Goal: Task Accomplishment & Management: Manage account settings

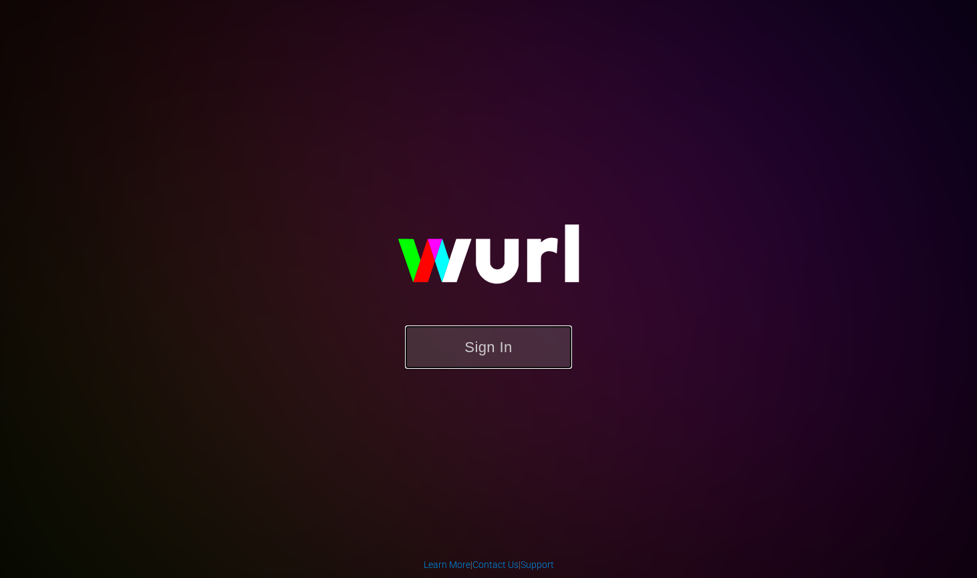
click at [475, 337] on button "Sign In" at bounding box center [488, 346] width 167 height 43
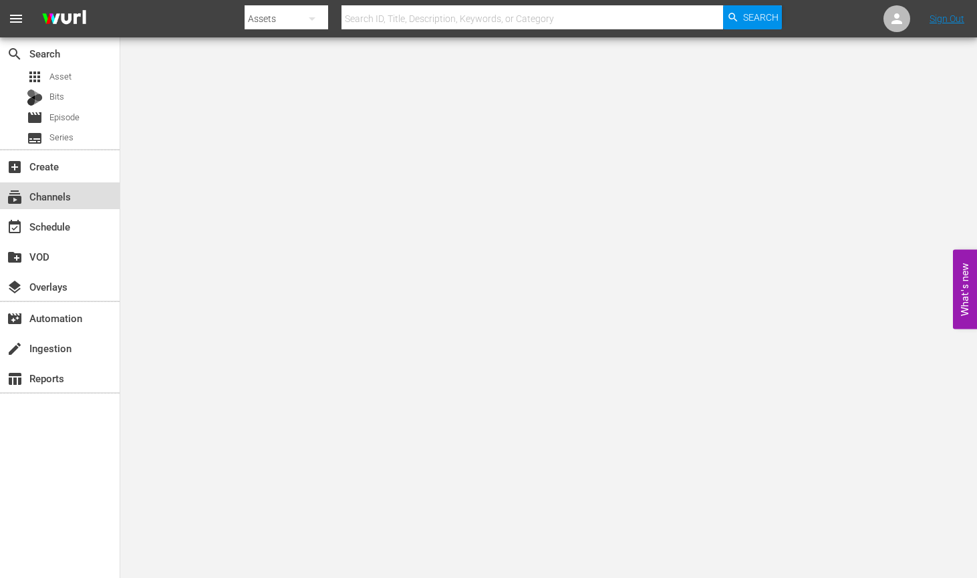
click at [47, 196] on div "subscriptions Channels" at bounding box center [37, 194] width 75 height 12
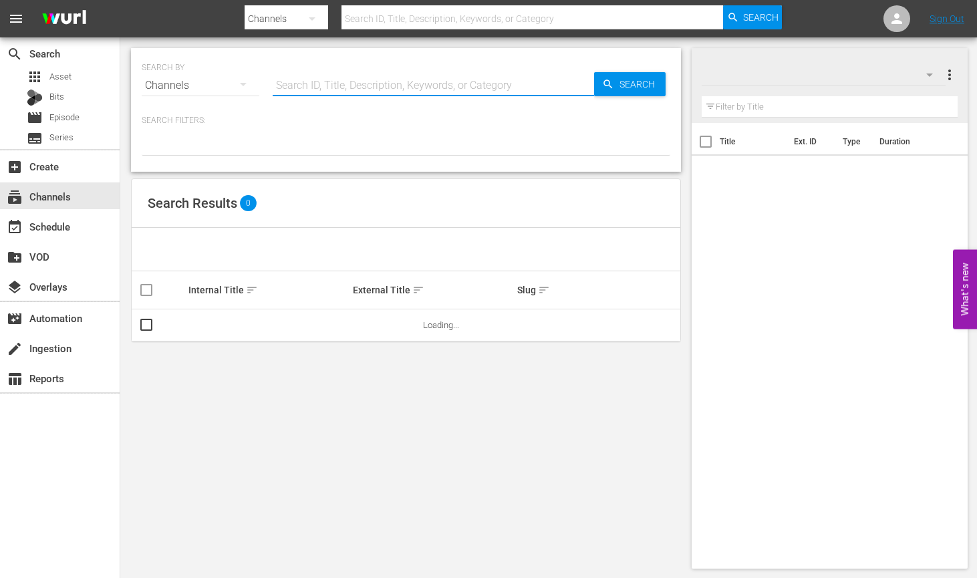
click at [321, 86] on input "text" at bounding box center [433, 85] width 321 height 32
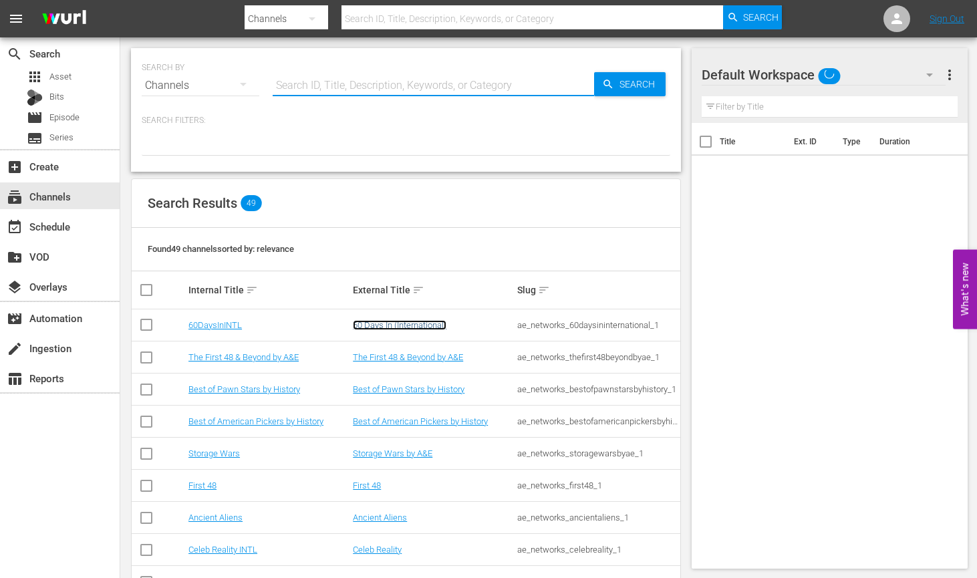
click at [375, 325] on link "60 Days In (International)" at bounding box center [400, 325] width 94 height 10
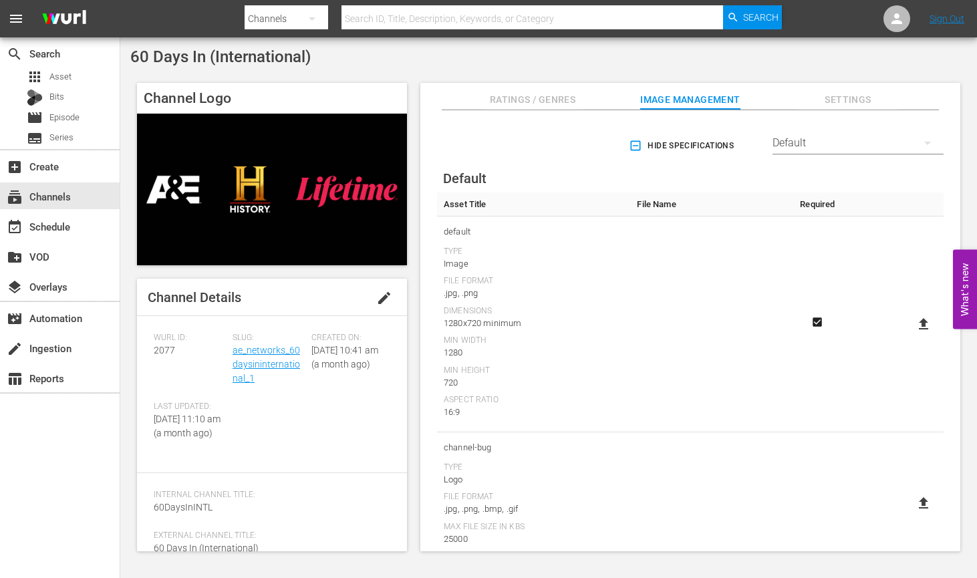
click at [378, 299] on span "edit" at bounding box center [384, 298] width 16 height 16
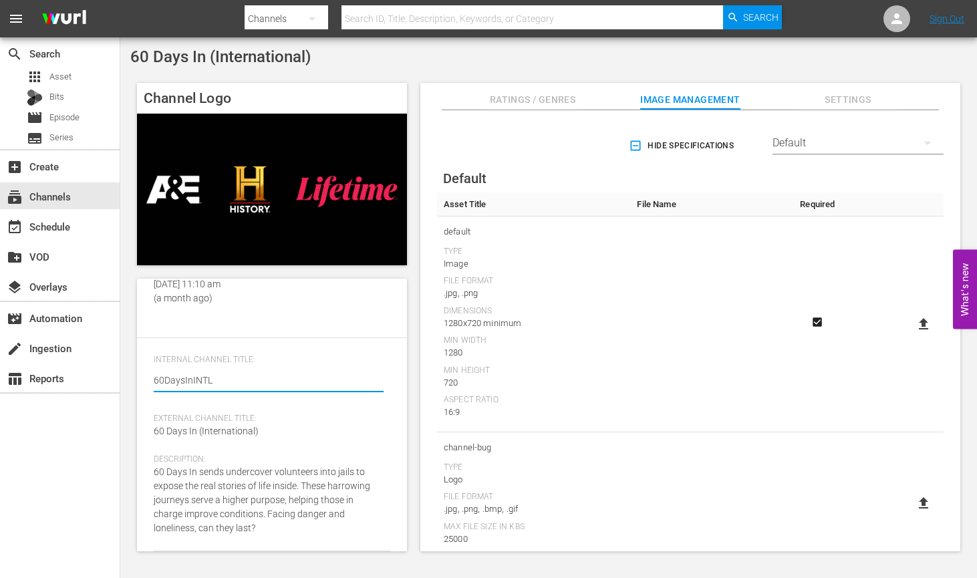
scroll to position [177, 0]
click at [256, 432] on div "External Channel Title: 60 Days In (International)" at bounding box center [272, 433] width 236 height 41
drag, startPoint x: 254, startPoint y: 432, endPoint x: 202, endPoint y: 432, distance: 52.8
click at [198, 432] on span "60 Days In (International)" at bounding box center [206, 430] width 105 height 11
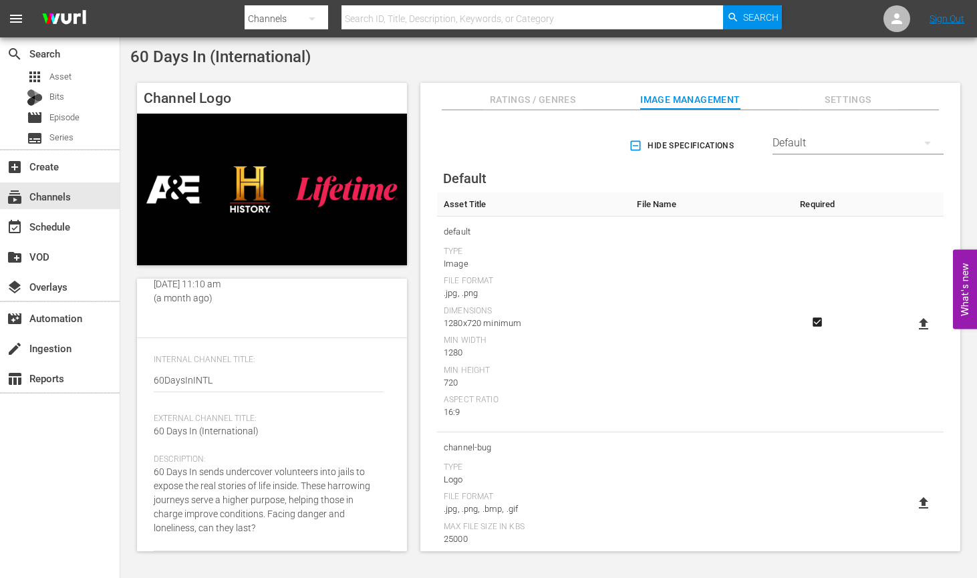
click at [255, 436] on span "60 Days In (International)" at bounding box center [206, 430] width 105 height 11
drag, startPoint x: 200, startPoint y: 444, endPoint x: 205, endPoint y: 432, distance: 13.2
click at [200, 436] on span "60 Days In (International)" at bounding box center [206, 430] width 105 height 11
click at [191, 436] on span "60 Days In (International)" at bounding box center [206, 430] width 105 height 11
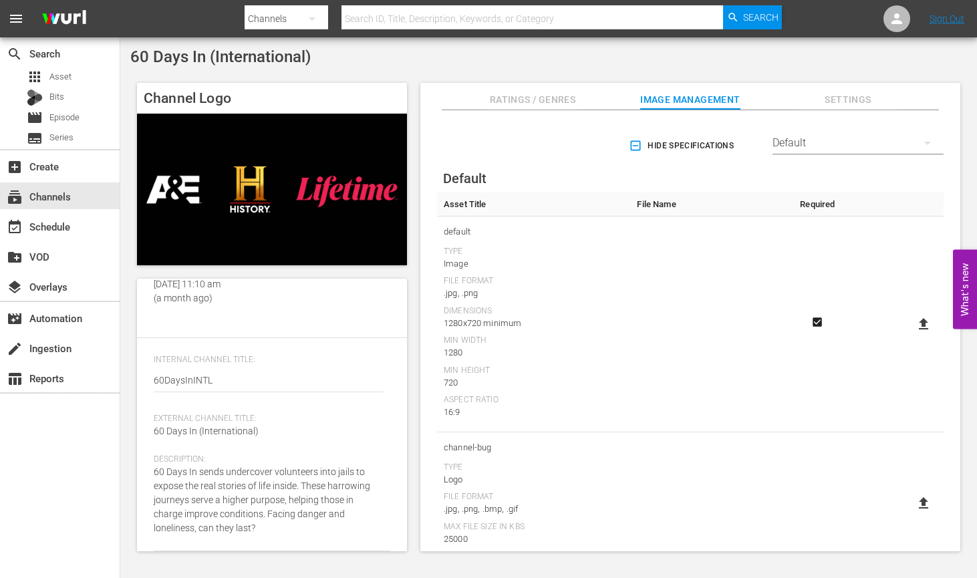
drag, startPoint x: 200, startPoint y: 445, endPoint x: 248, endPoint y: 436, distance: 48.2
click at [248, 436] on span "60 Days In (International)" at bounding box center [206, 430] width 105 height 11
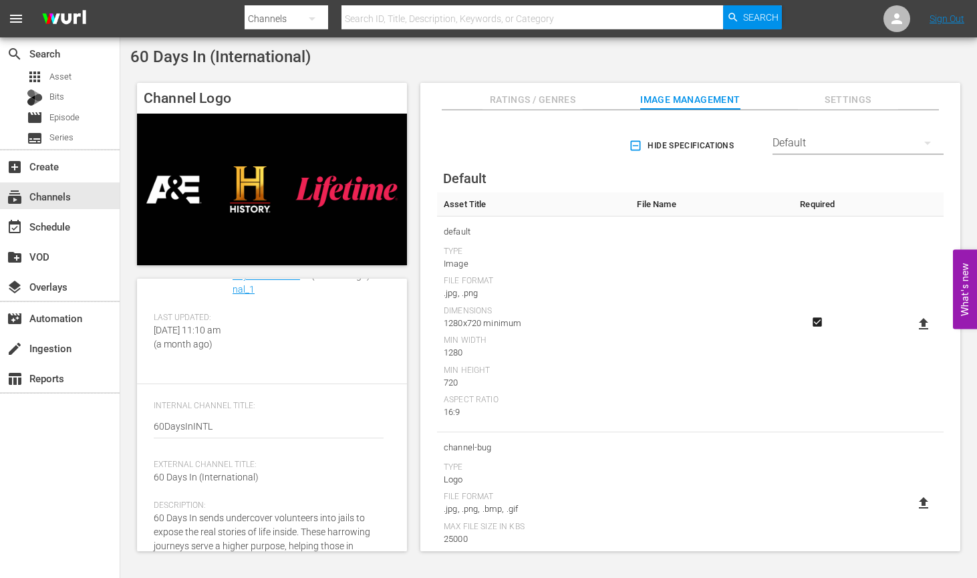
scroll to position [0, 0]
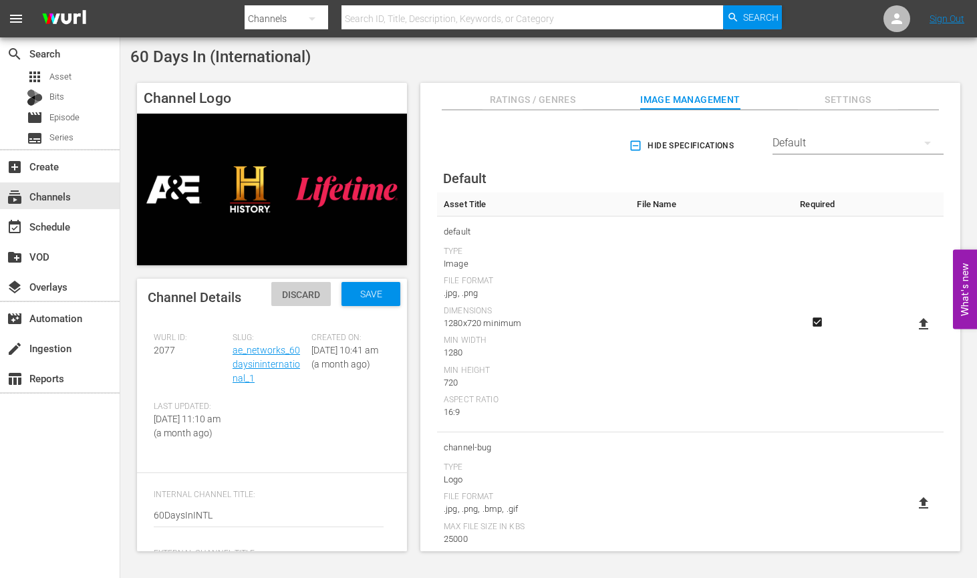
click at [311, 298] on span "Discard" at bounding box center [300, 294] width 59 height 11
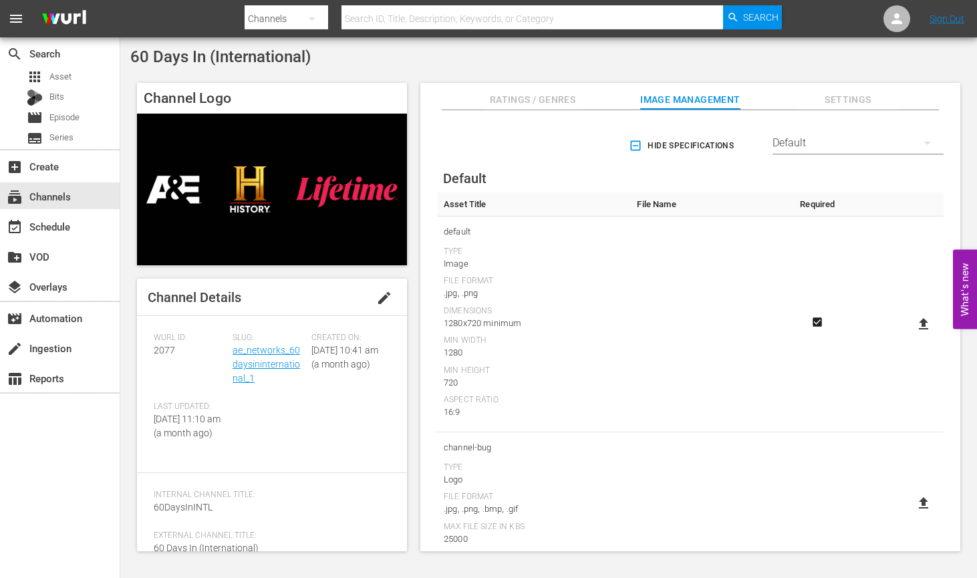
click at [377, 295] on span "edit" at bounding box center [384, 298] width 16 height 16
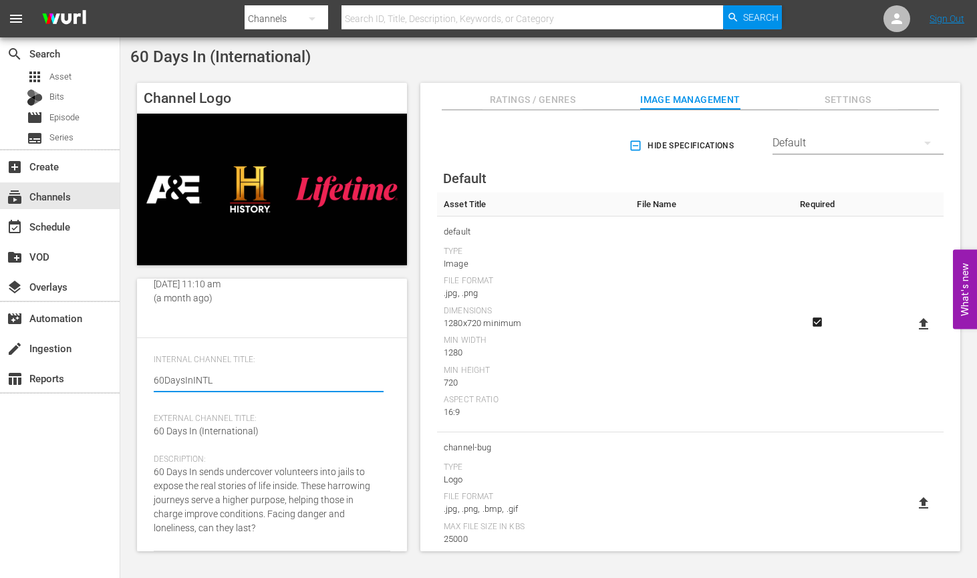
scroll to position [177, 0]
click at [260, 429] on div "External Channel Title: 60 Days In (International)" at bounding box center [272, 433] width 236 height 41
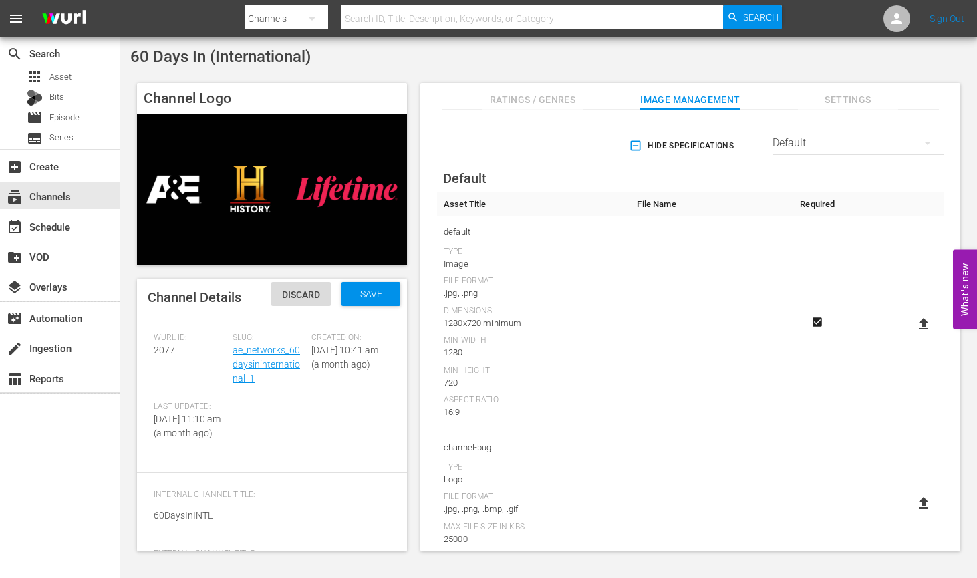
click at [288, 307] on div "Channel Details Discard Save" at bounding box center [272, 297] width 270 height 37
click at [289, 286] on div "Discard" at bounding box center [300, 294] width 59 height 25
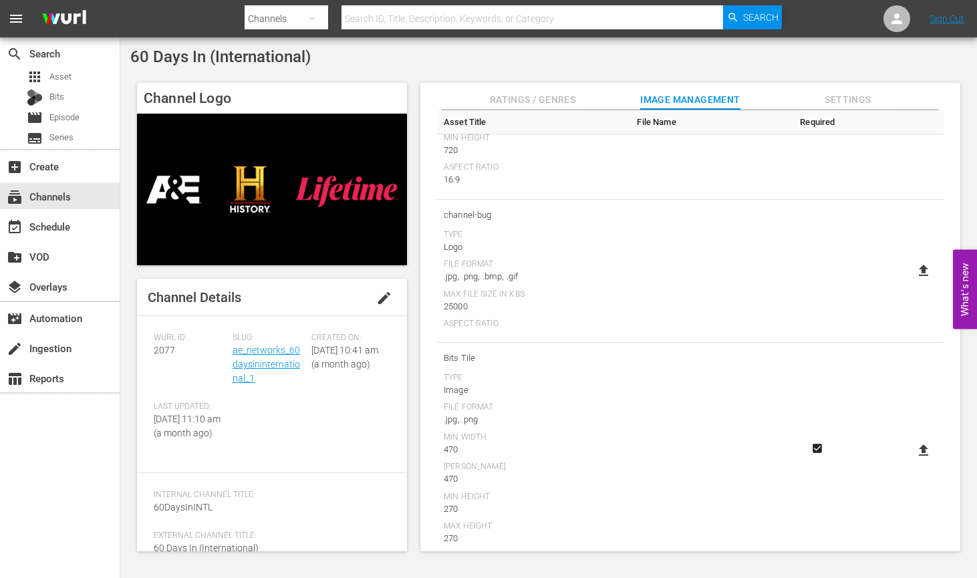
click at [868, 100] on span "Settings" at bounding box center [848, 100] width 100 height 17
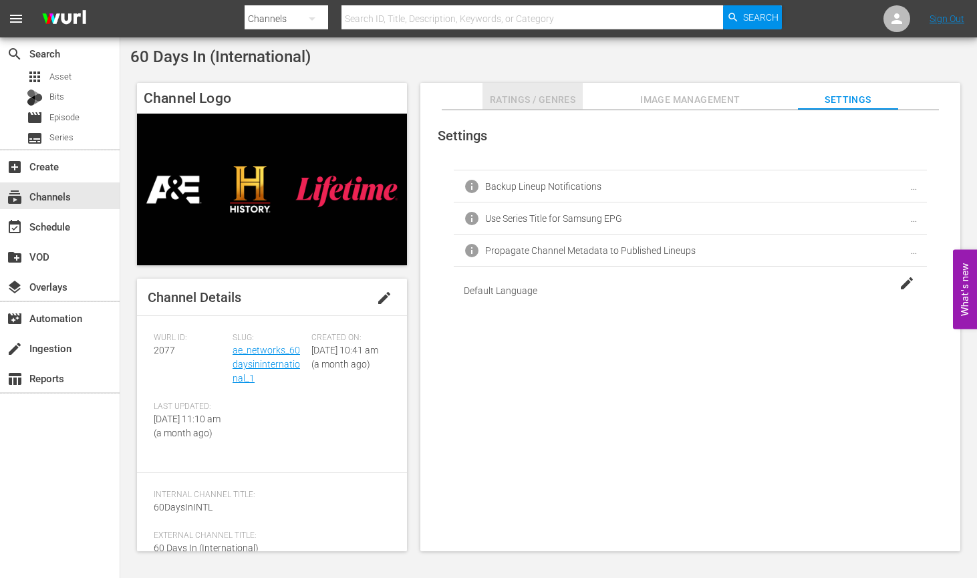
click at [528, 96] on span "Ratings / Genres" at bounding box center [532, 100] width 100 height 17
